Goal: Check status: Check status

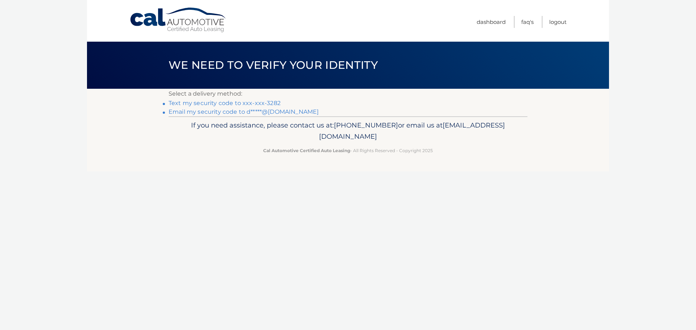
click at [208, 102] on link "Text my security code to xxx-xxx-3282" at bounding box center [225, 103] width 112 height 7
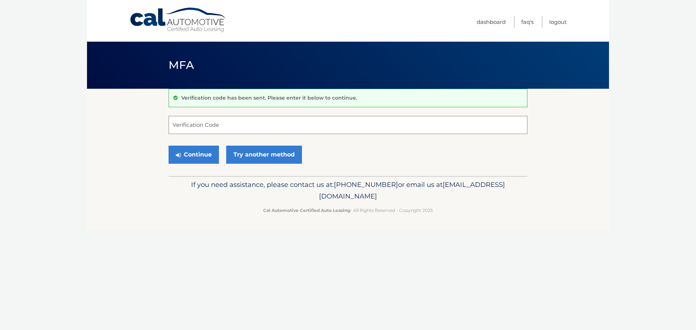
click at [373, 131] on input "Verification Code" at bounding box center [348, 125] width 359 height 18
type input "147138"
click at [198, 153] on button "Continue" at bounding box center [194, 155] width 50 height 18
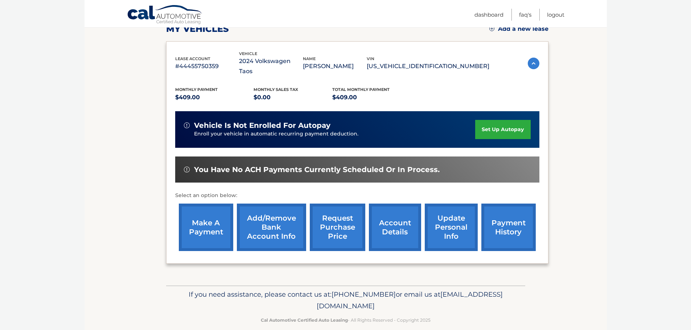
scroll to position [109, 0]
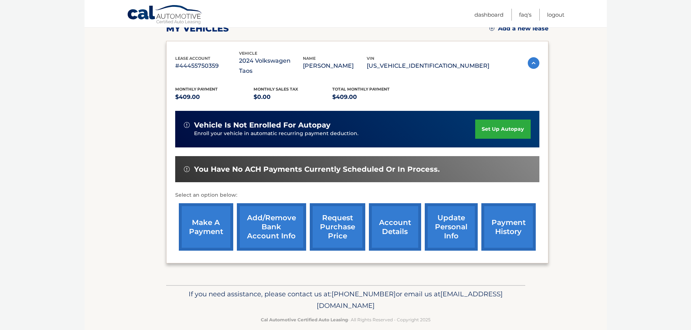
click at [499, 223] on link "payment history" at bounding box center [508, 226] width 54 height 47
